Goal: Task Accomplishment & Management: Manage account settings

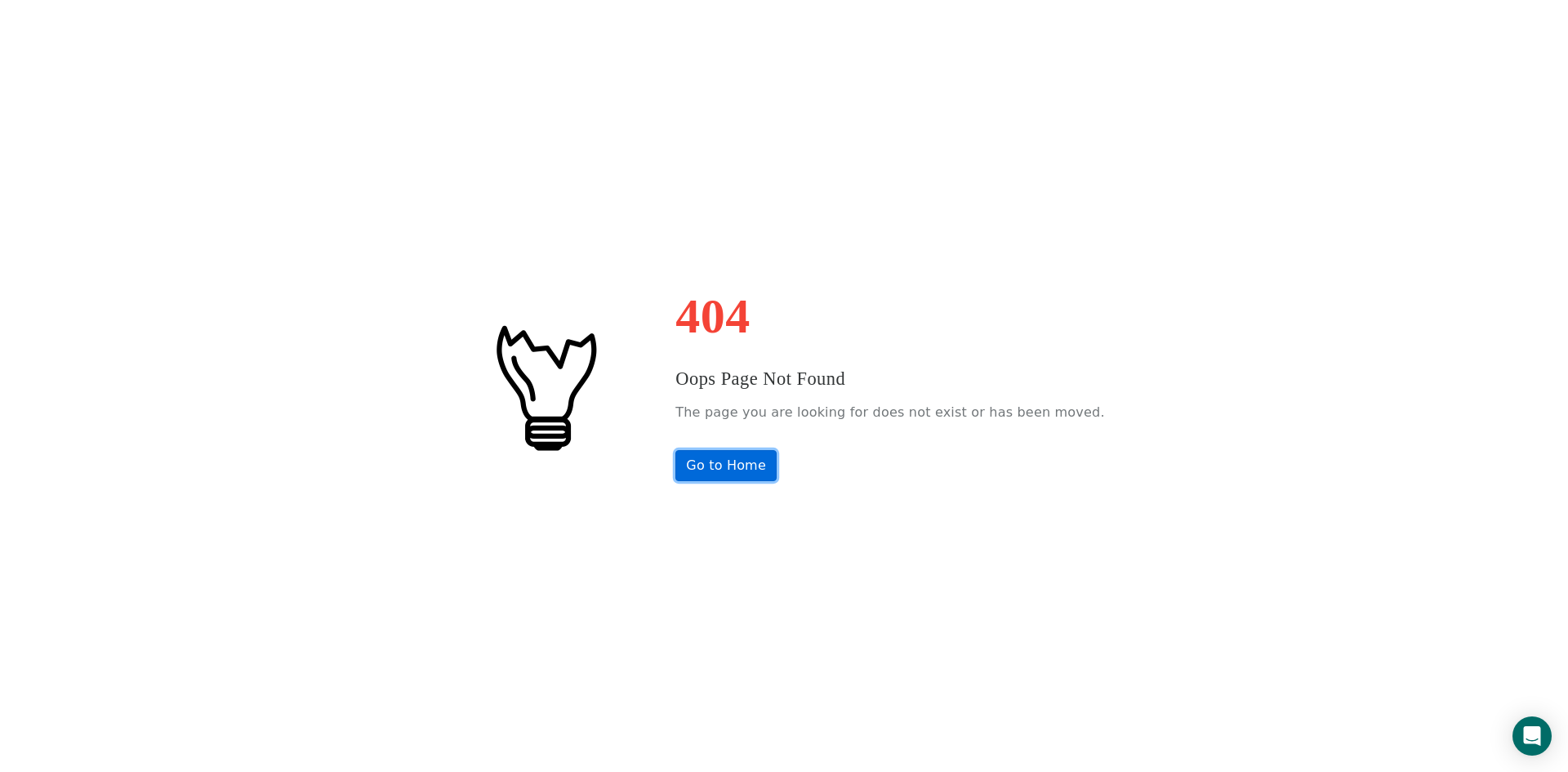
click at [736, 467] on link "Go to Home" at bounding box center [726, 466] width 101 height 31
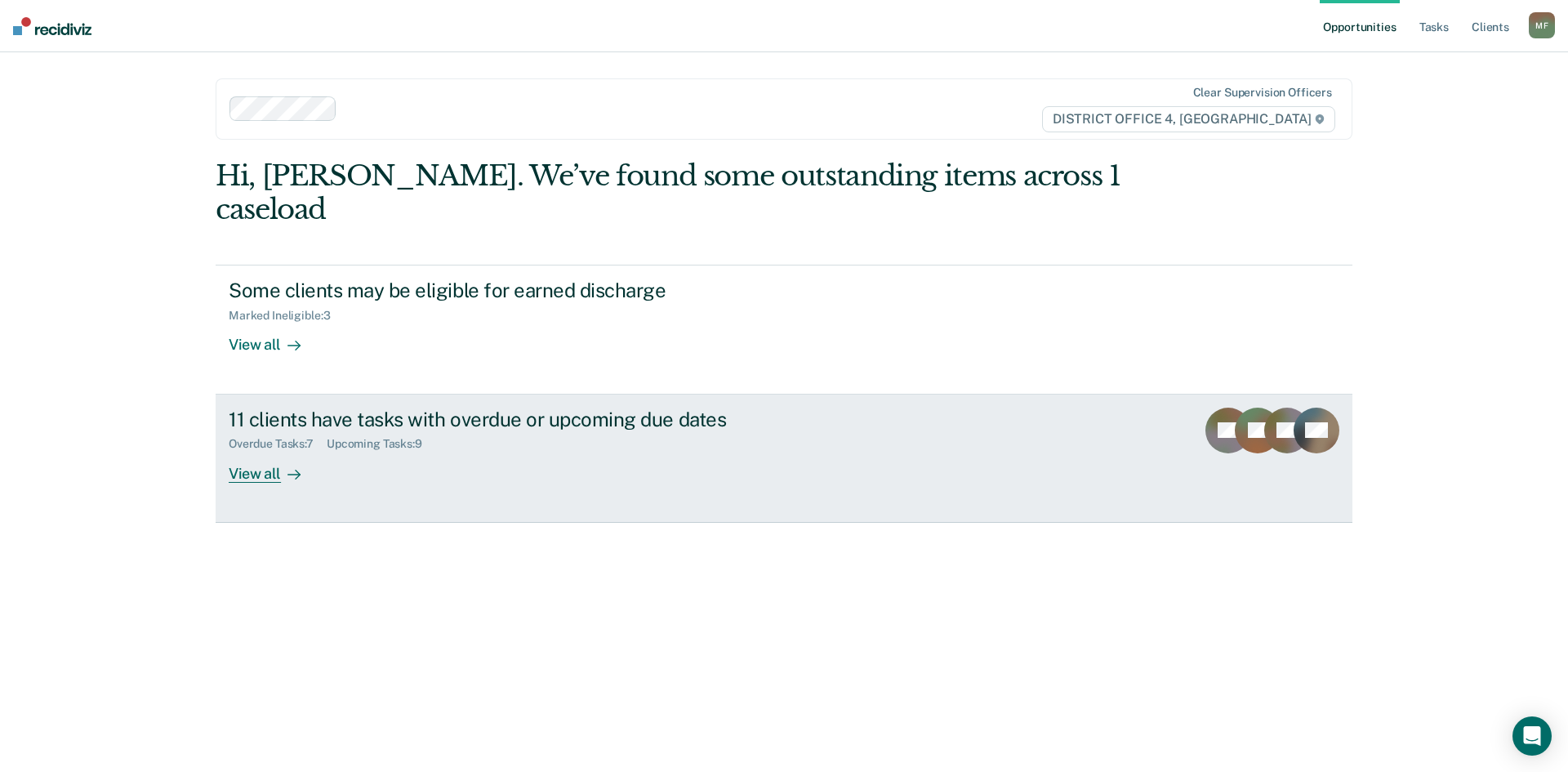
click at [272, 451] on div "View all" at bounding box center [274, 467] width 91 height 32
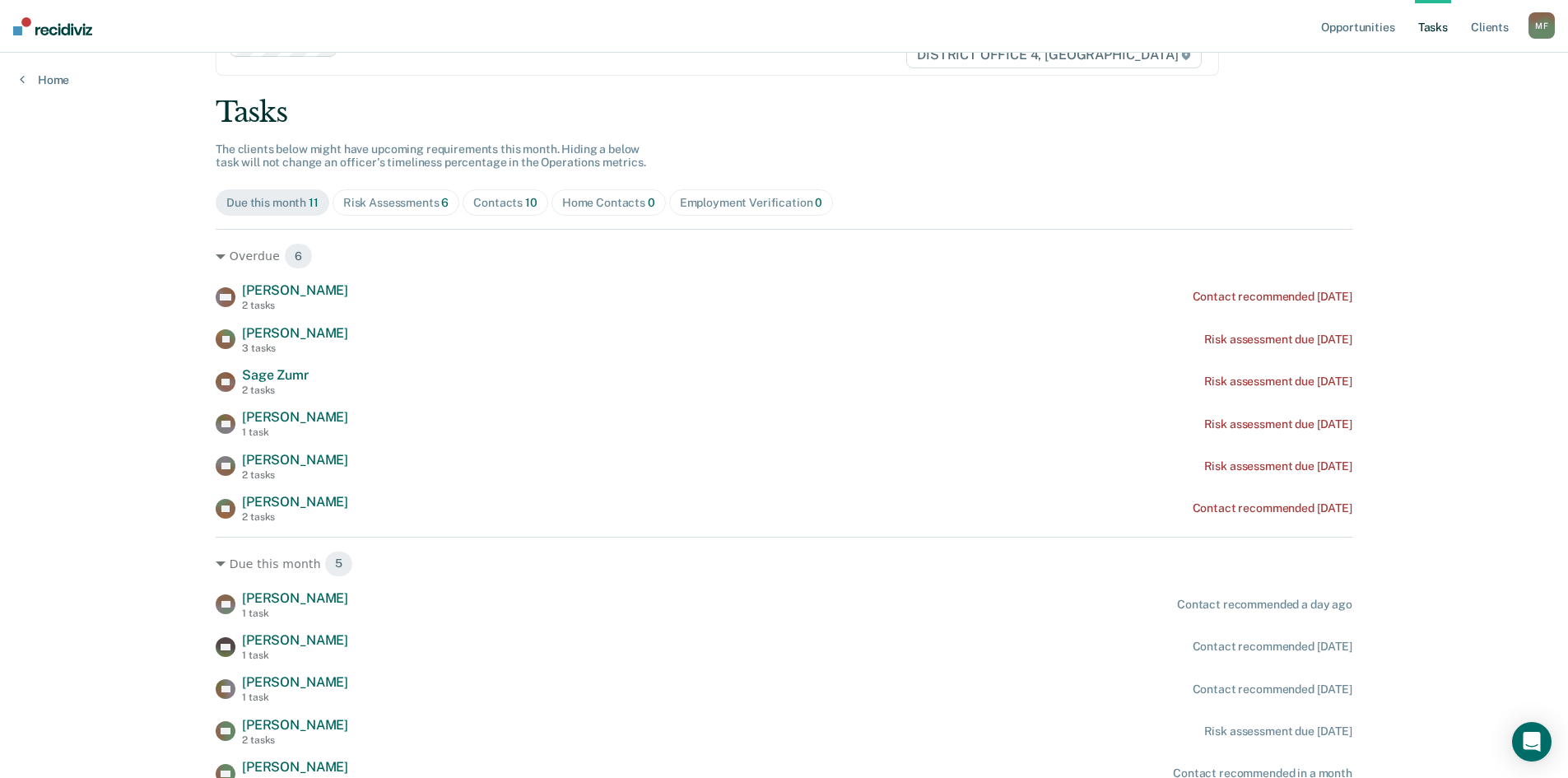
scroll to position [140, 0]
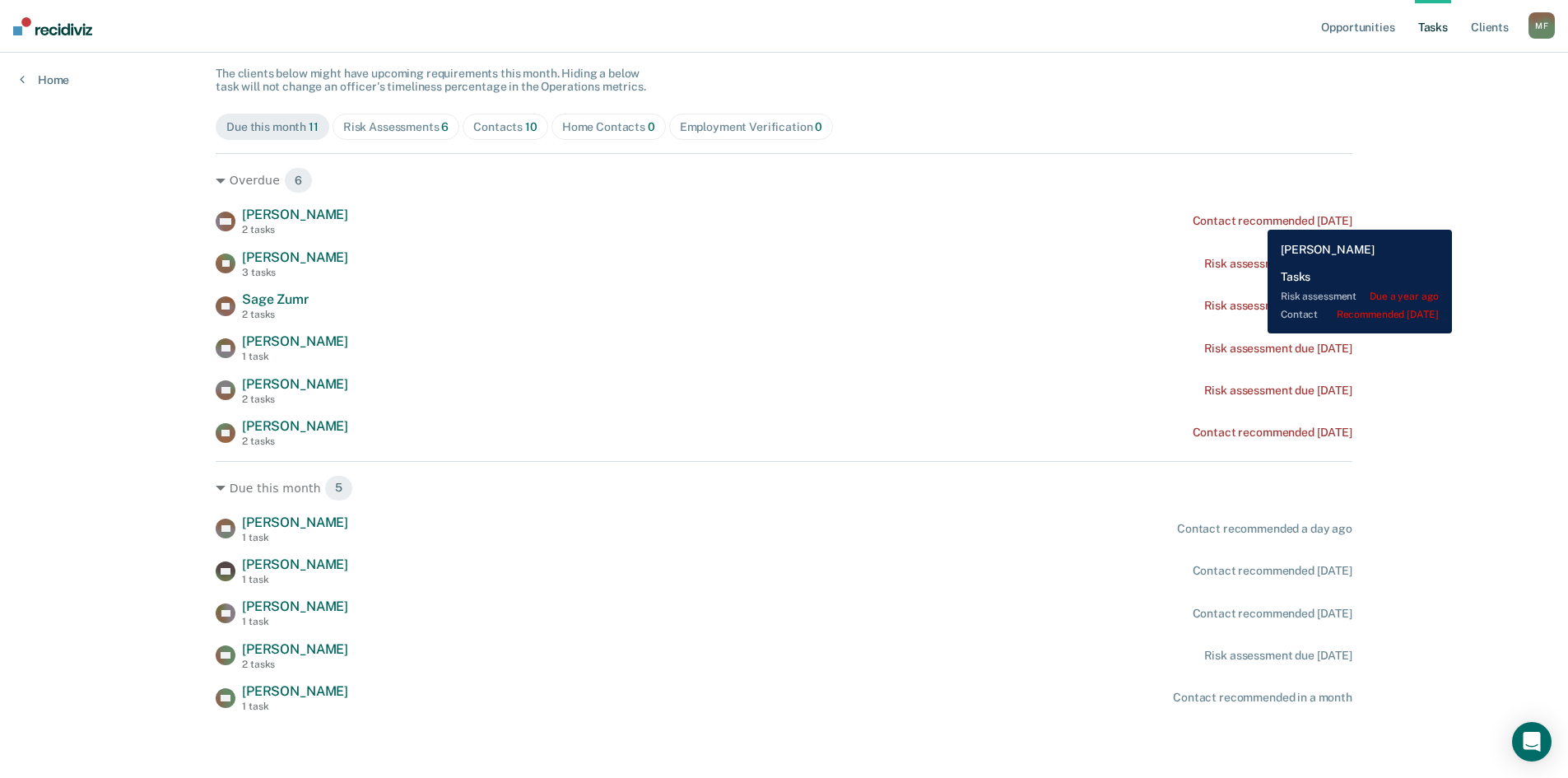
drag, startPoint x: 1255, startPoint y: 218, endPoint x: 1201, endPoint y: 127, distance: 105.8
click at [1197, 125] on div "Due this month 11 Risk Assessments 6 Contacts 10 Home Contacts 0 Employment Ver…" at bounding box center [784, 127] width 1137 height 26
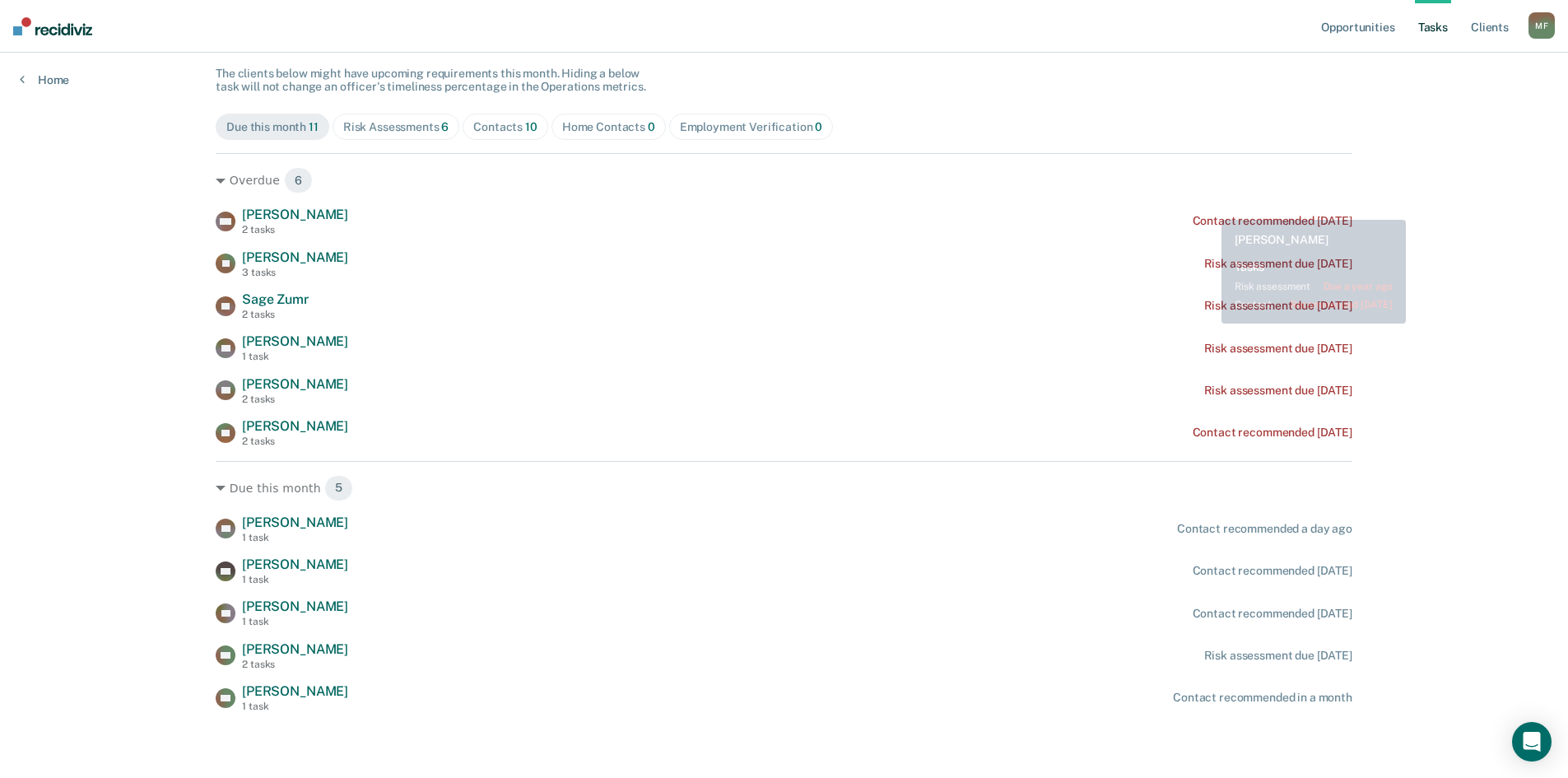
click at [1205, 200] on div "Overdue 6 WN [PERSON_NAME] 2 tasks Contact recommended [DATE] [PERSON_NAME] 3 t…" at bounding box center [784, 300] width 1137 height 294
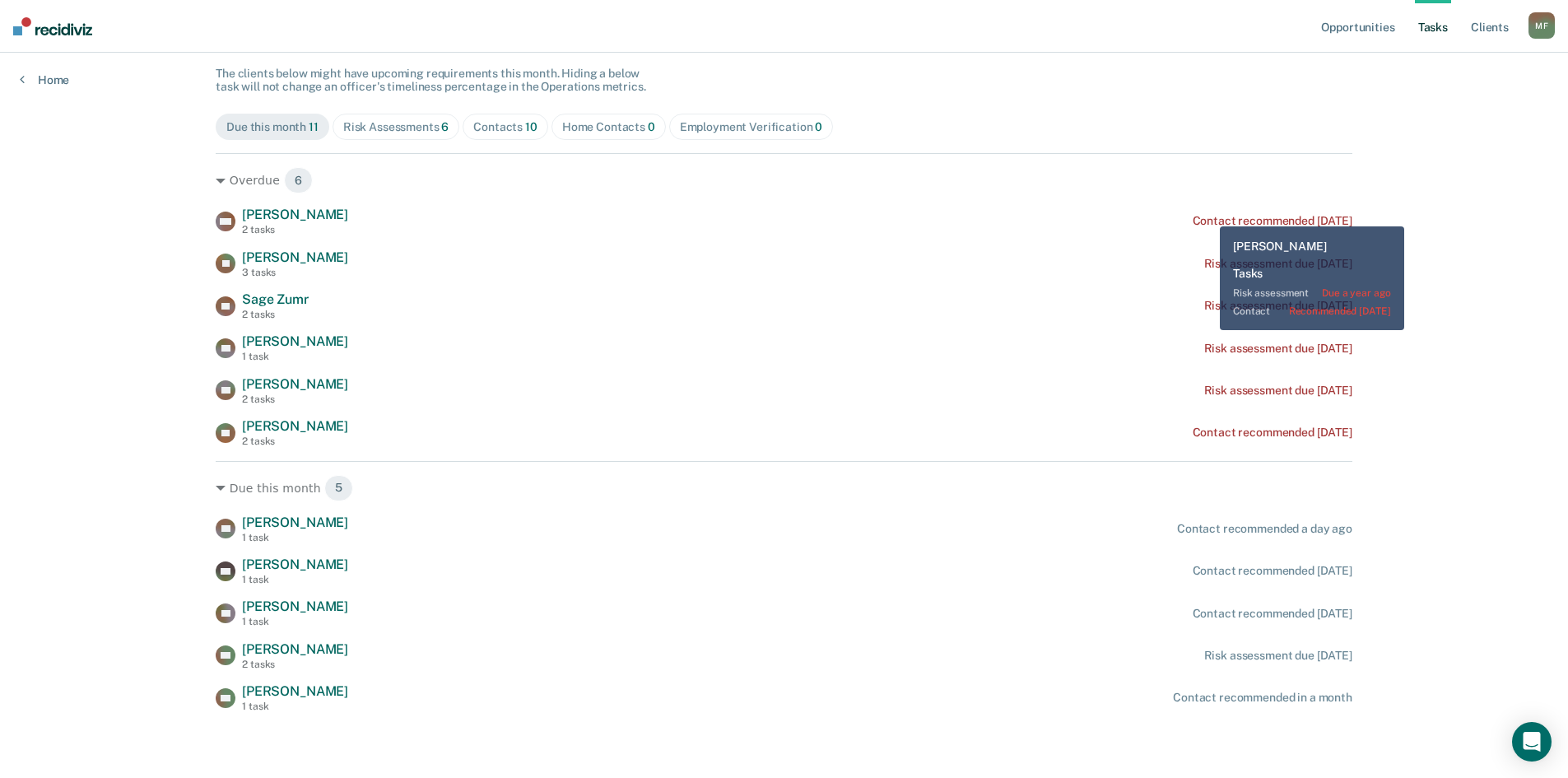
click at [1208, 217] on div "Contact recommended [DATE]" at bounding box center [1272, 221] width 160 height 14
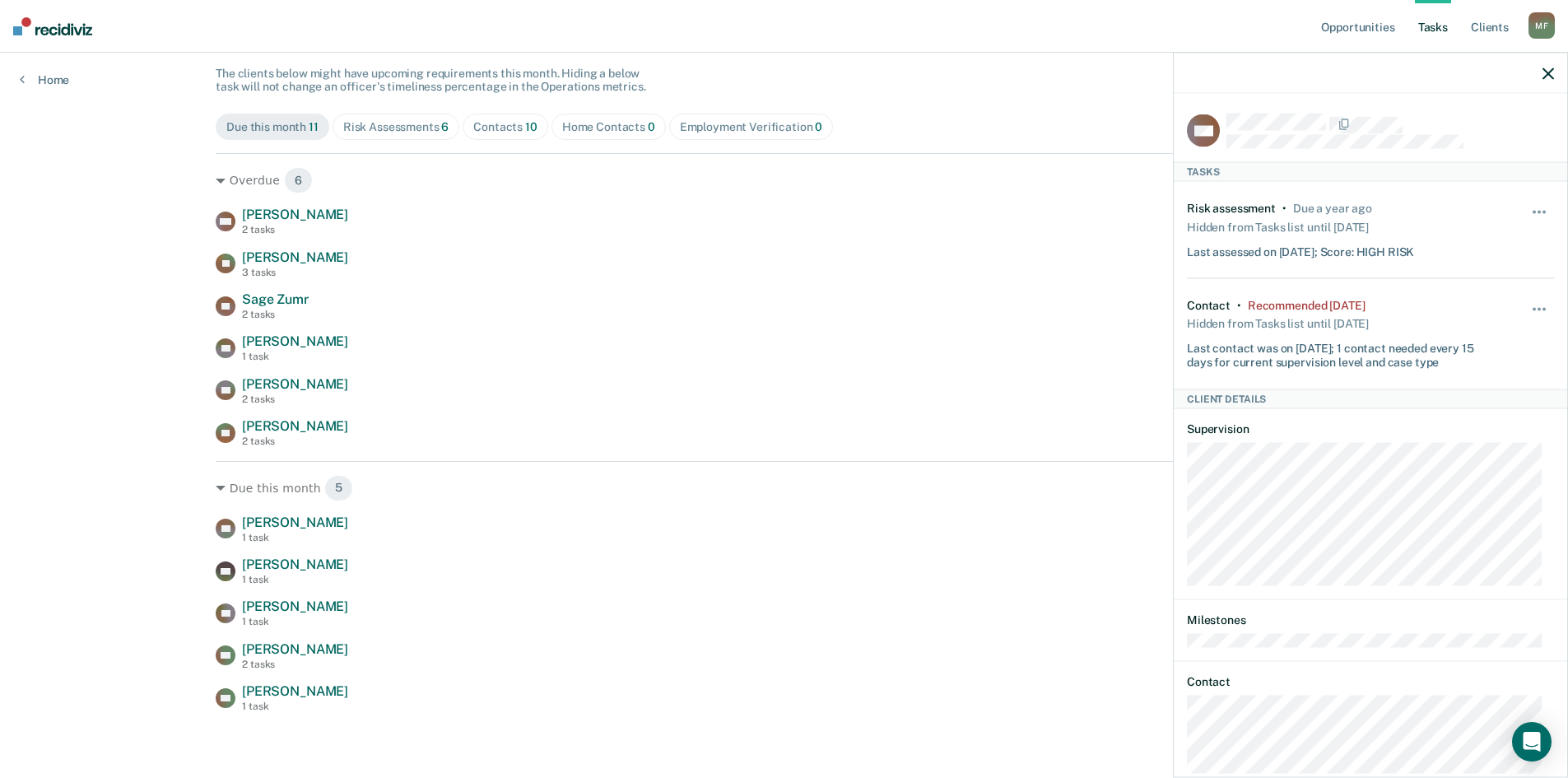
click at [1527, 301] on div "Hide from tasks list for... 7 days 30 days 90 days" at bounding box center [1540, 333] width 28 height 71
click at [1528, 303] on button "button" at bounding box center [1540, 317] width 28 height 26
click at [1465, 443] on button "90 days" at bounding box center [1494, 440] width 118 height 26
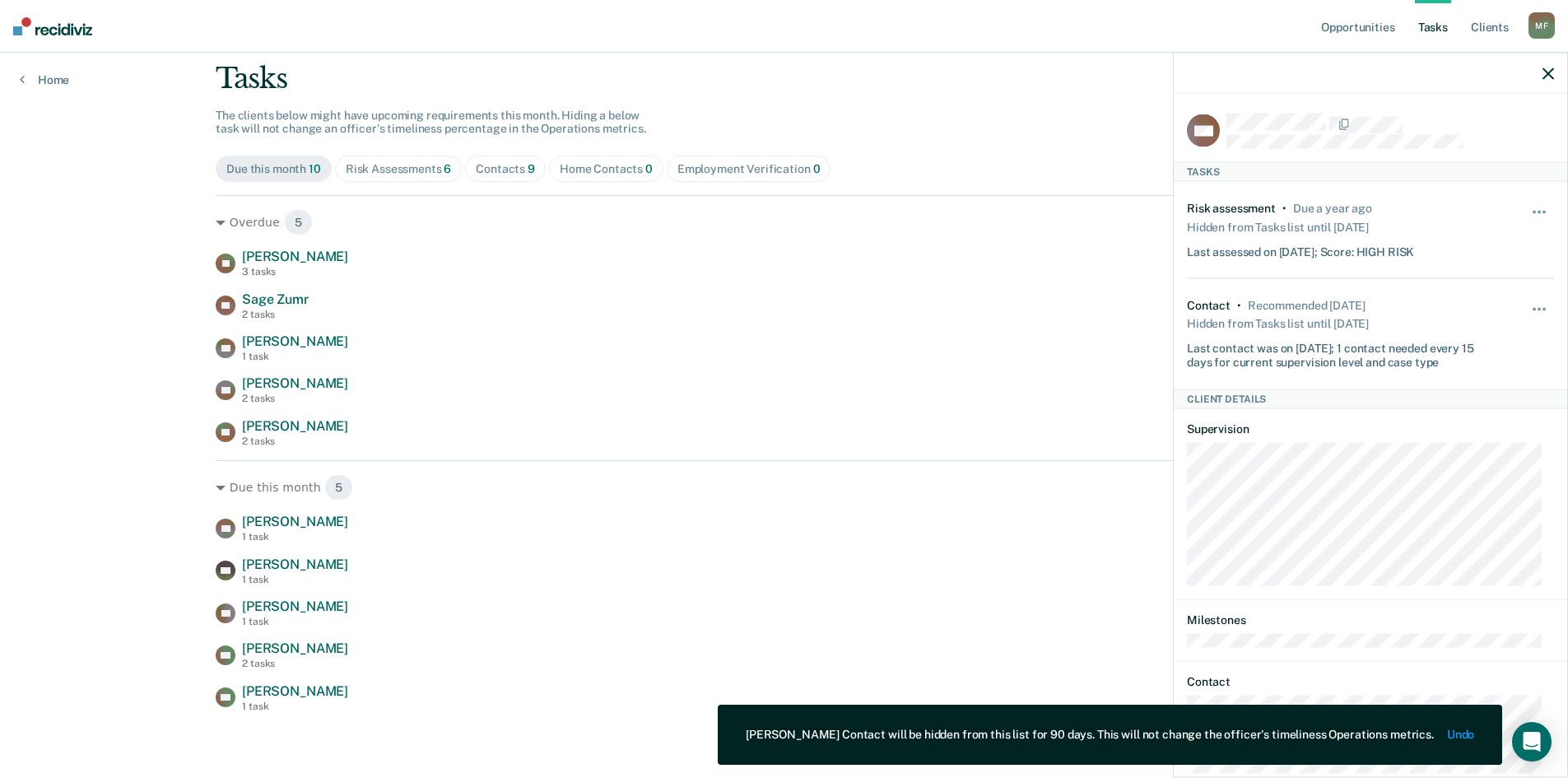
scroll to position [99, 0]
click at [1059, 144] on div "Tasks The clients below might have upcoming requirements this month. Hiding a b…" at bounding box center [784, 386] width 1137 height 650
click at [1547, 72] on icon "button" at bounding box center [1548, 73] width 11 height 11
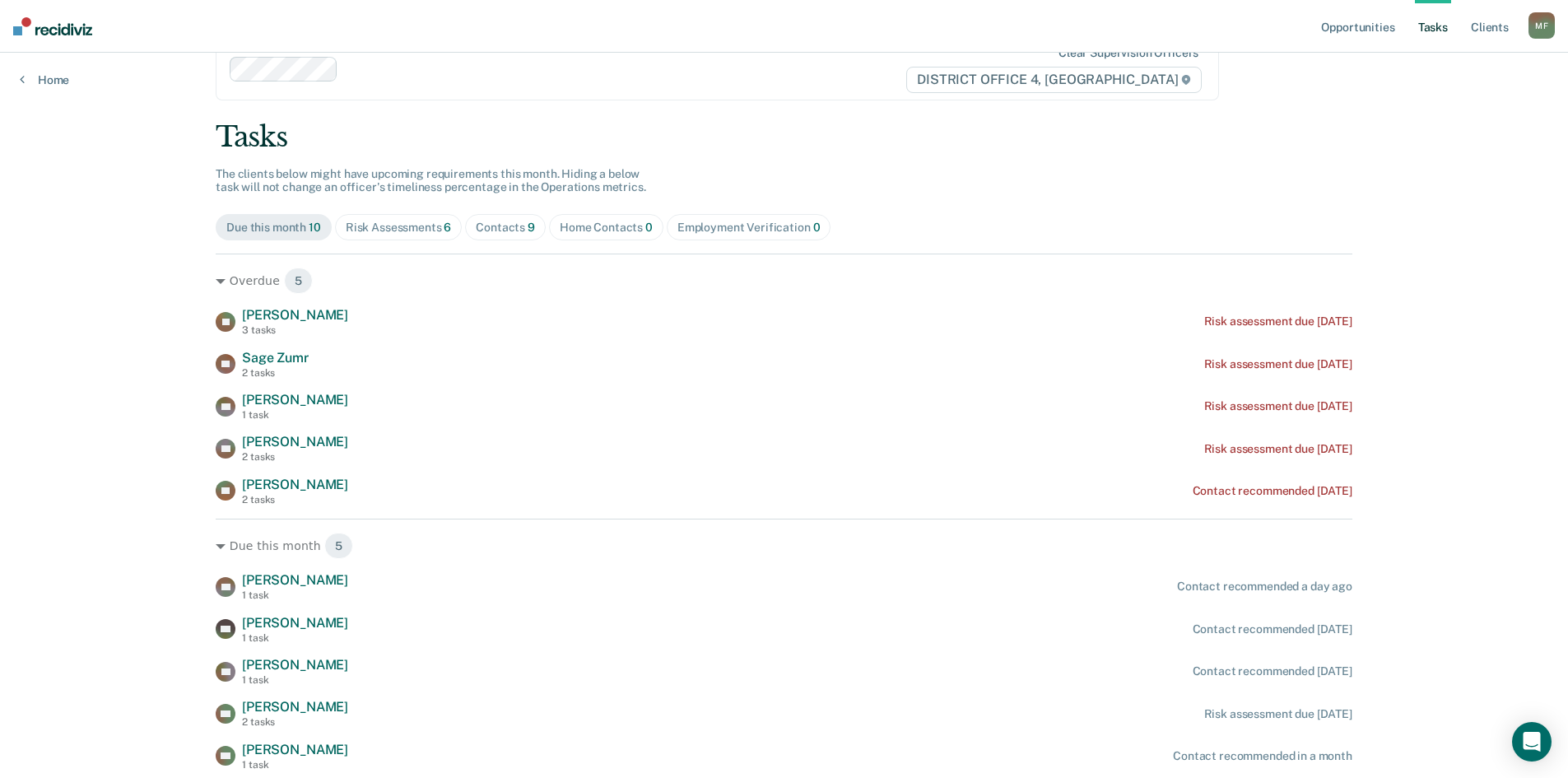
scroll to position [0, 0]
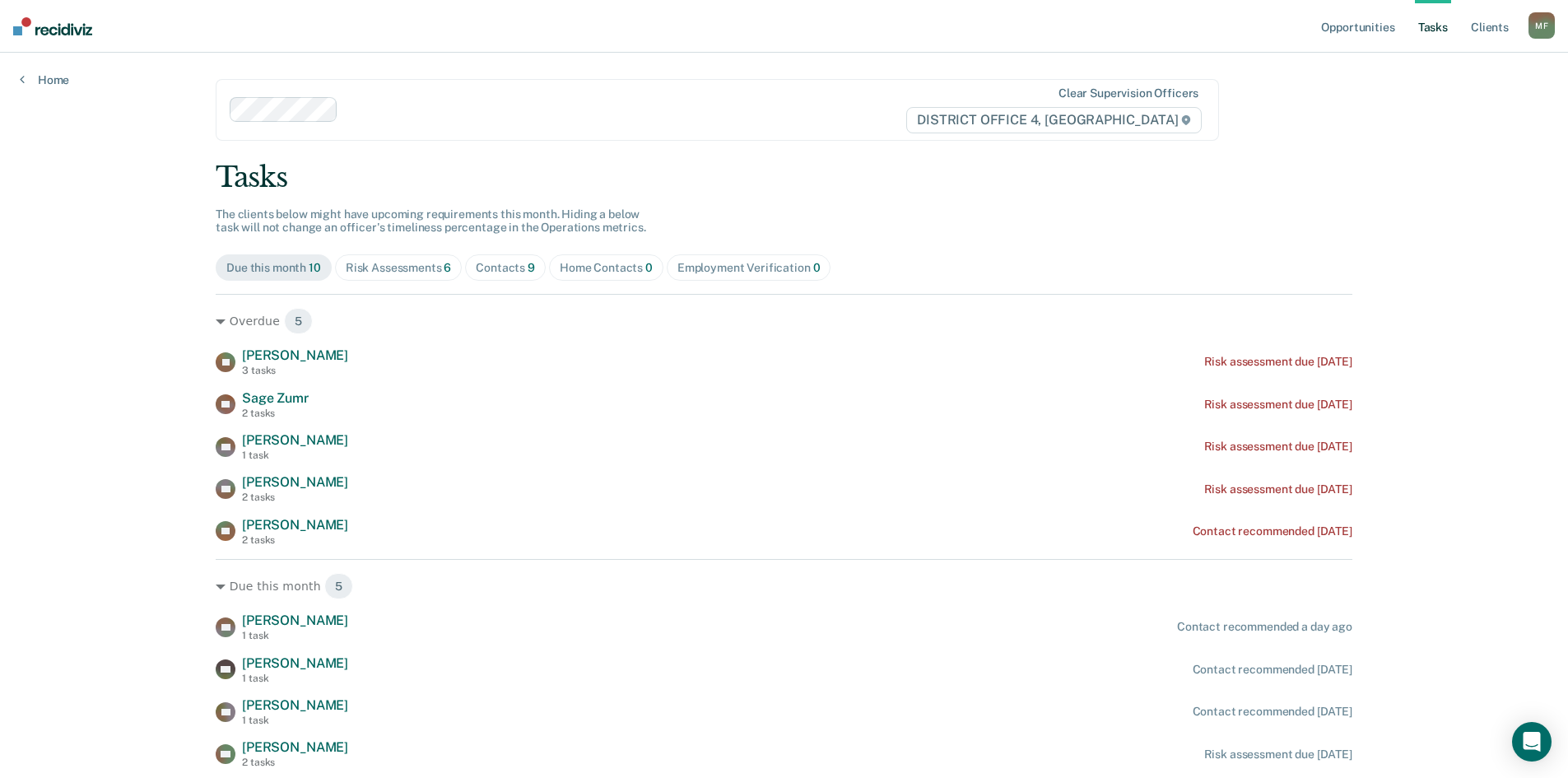
click at [108, 401] on div "Opportunities Tasks Client s [PERSON_NAME] Profile How it works Log Out Home Cl…" at bounding box center [784, 438] width 1568 height 876
